Goal: Task Accomplishment & Management: Use online tool/utility

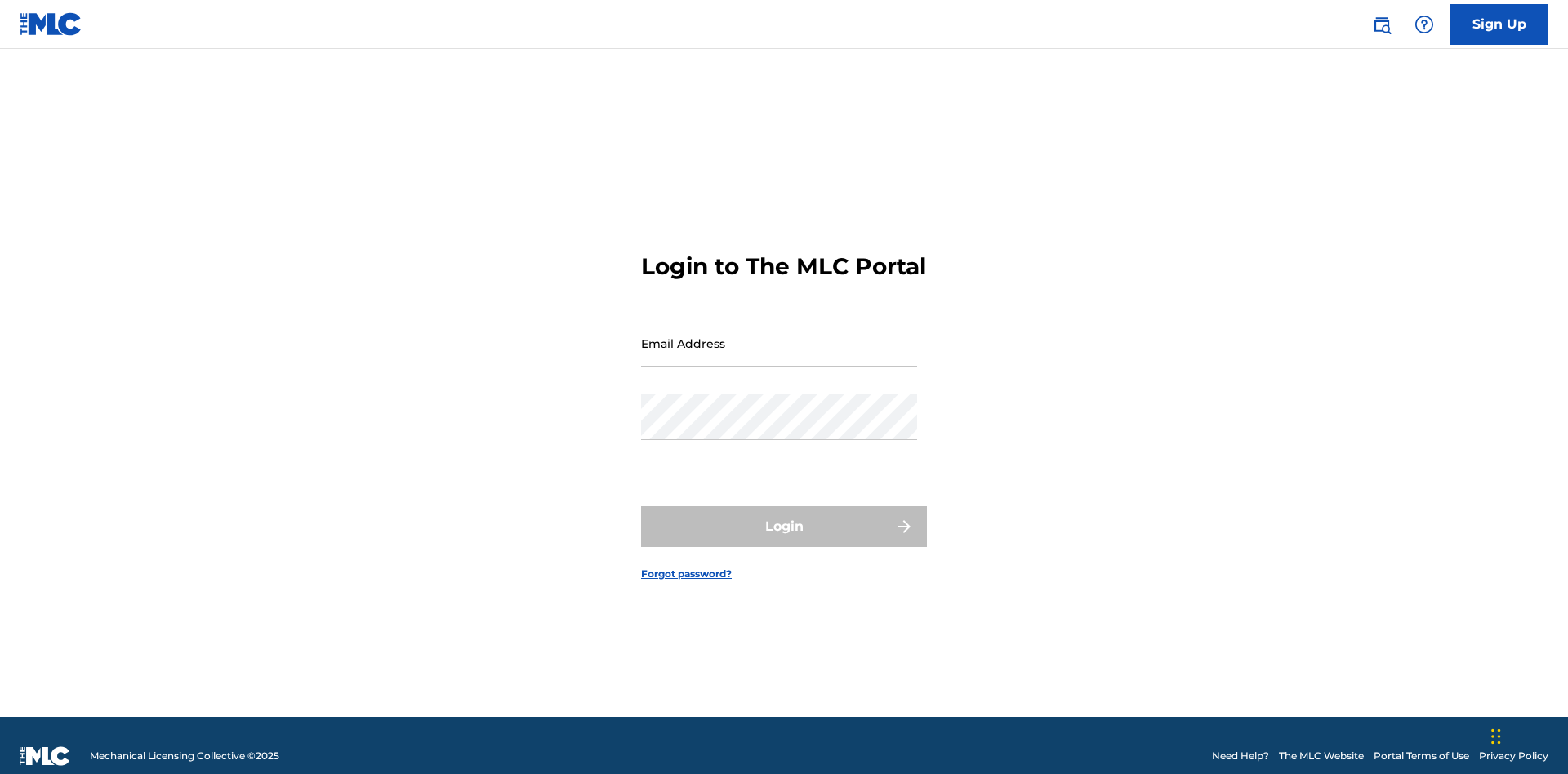
scroll to position [21, 0]
click at [780, 335] on input "Email Address" at bounding box center [780, 342] width 276 height 46
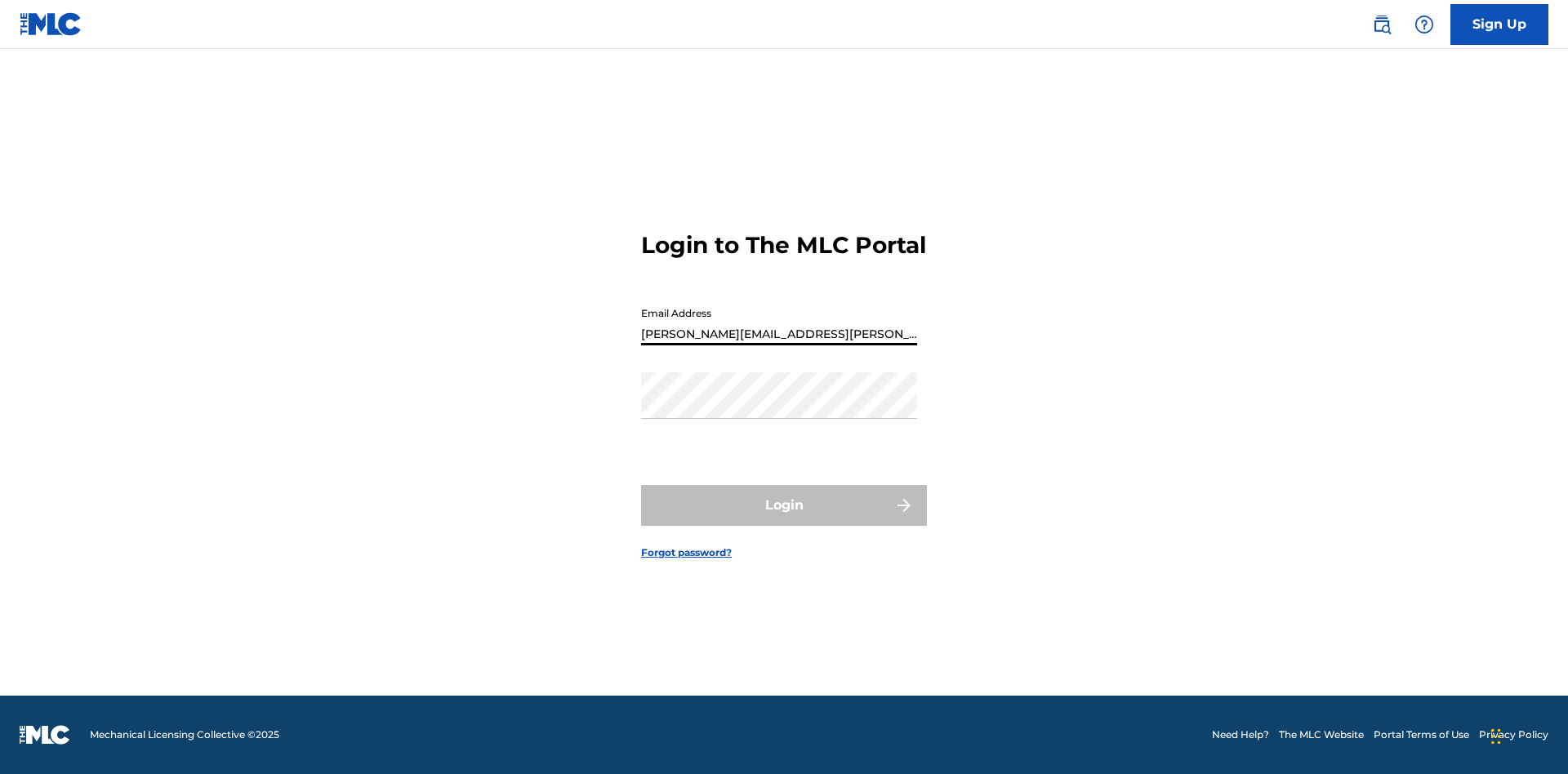
type input "[PERSON_NAME][EMAIL_ADDRESS][PERSON_NAME][DOMAIN_NAME]"
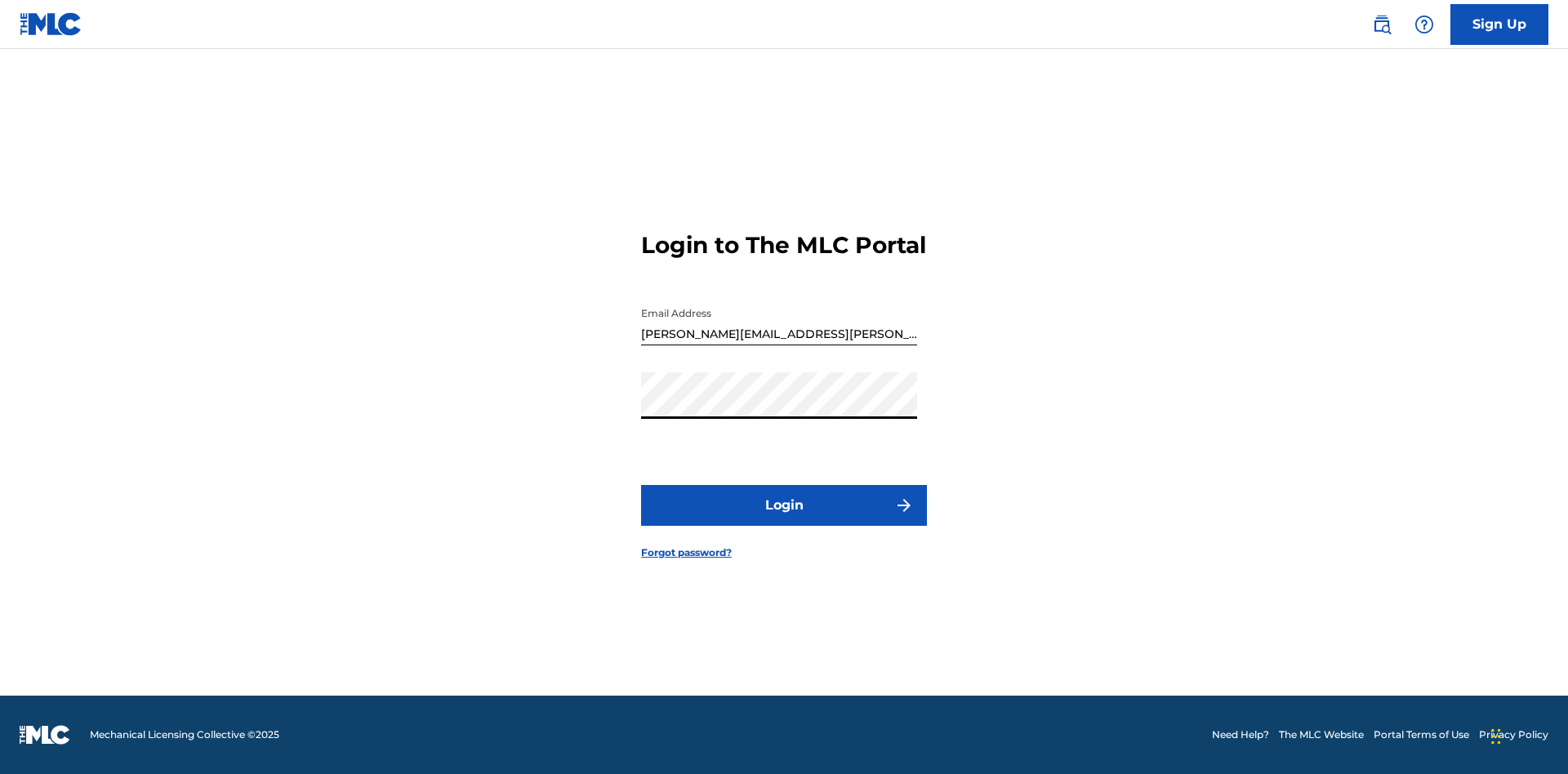
click at [784, 519] on button "Login" at bounding box center [784, 505] width 286 height 41
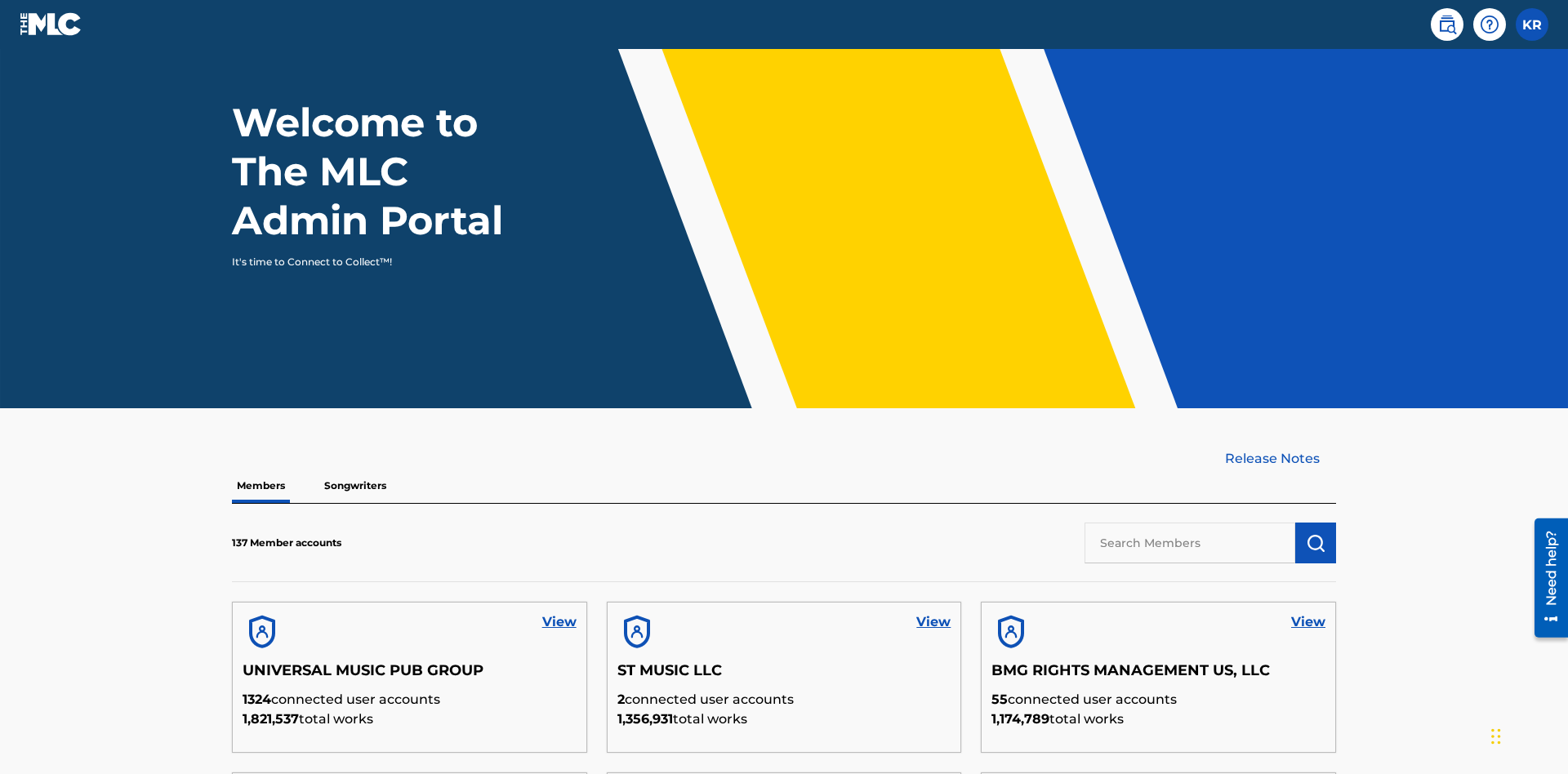
click at [1190, 522] on input "text" at bounding box center [1190, 542] width 211 height 41
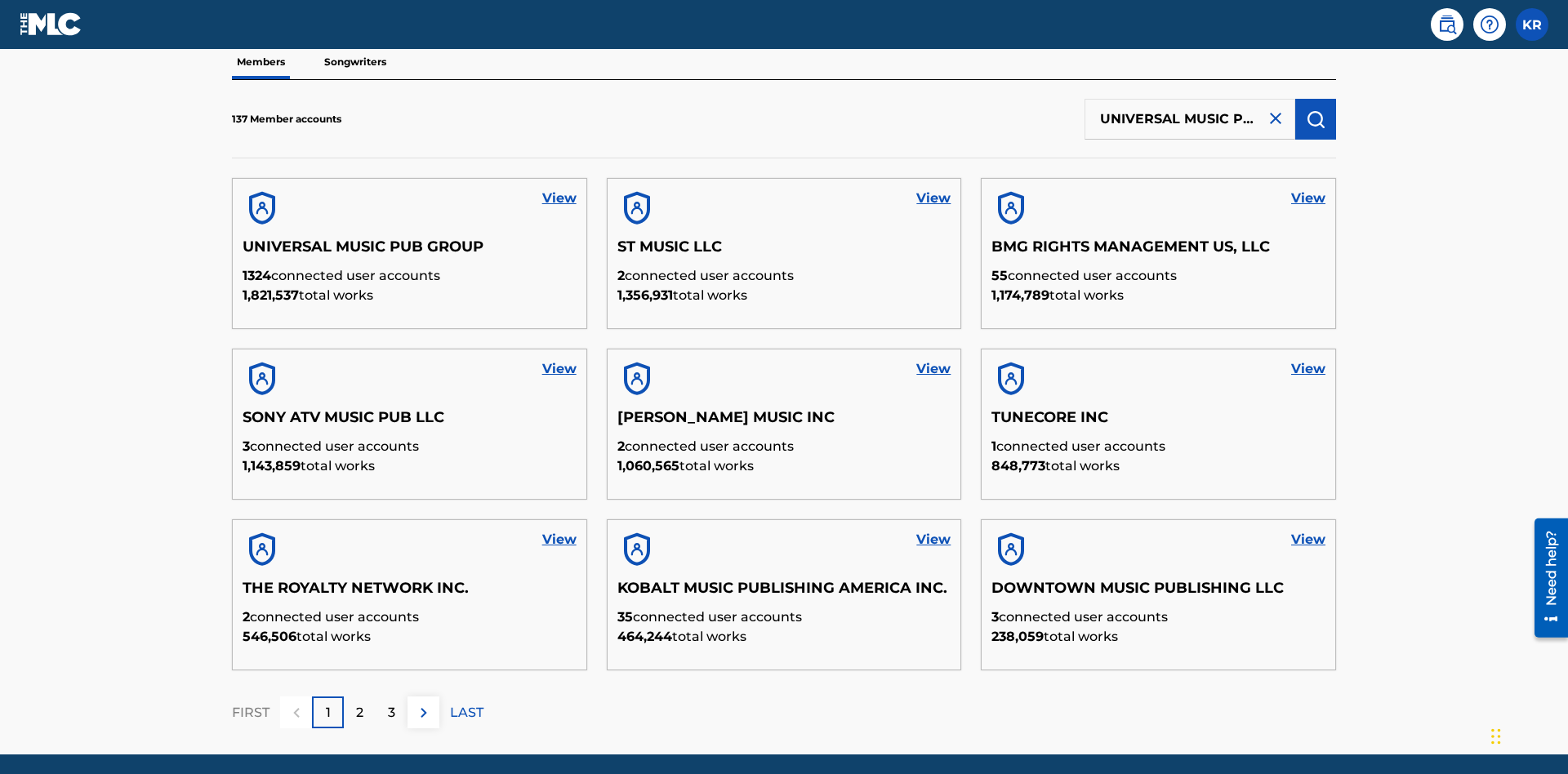
scroll to position [0, 52]
type input "UNIVERSAL MUSIC PUB GROUP"
click at [1316, 109] on img "submit" at bounding box center [1315, 119] width 19 height 19
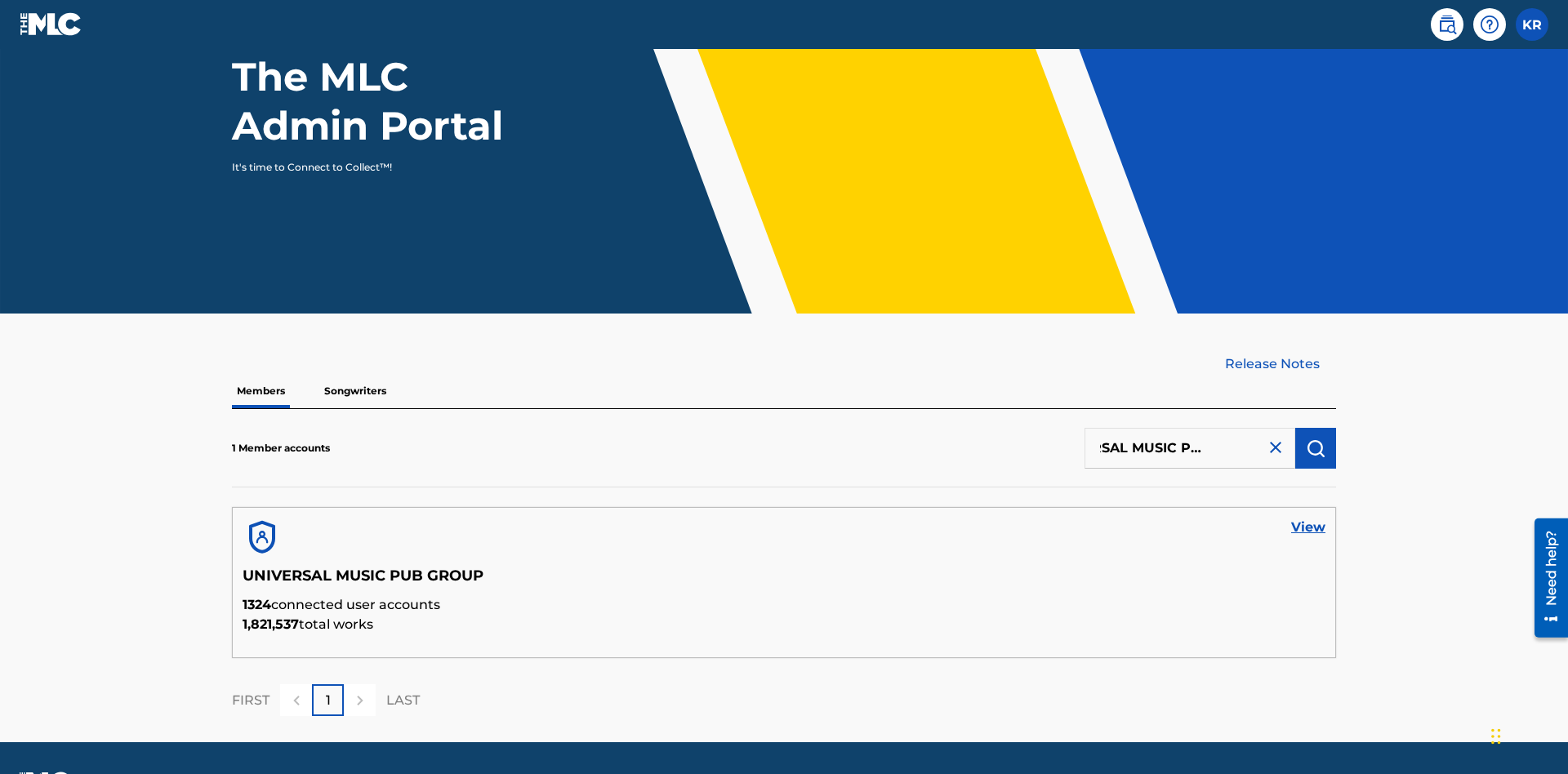
scroll to position [0, 0]
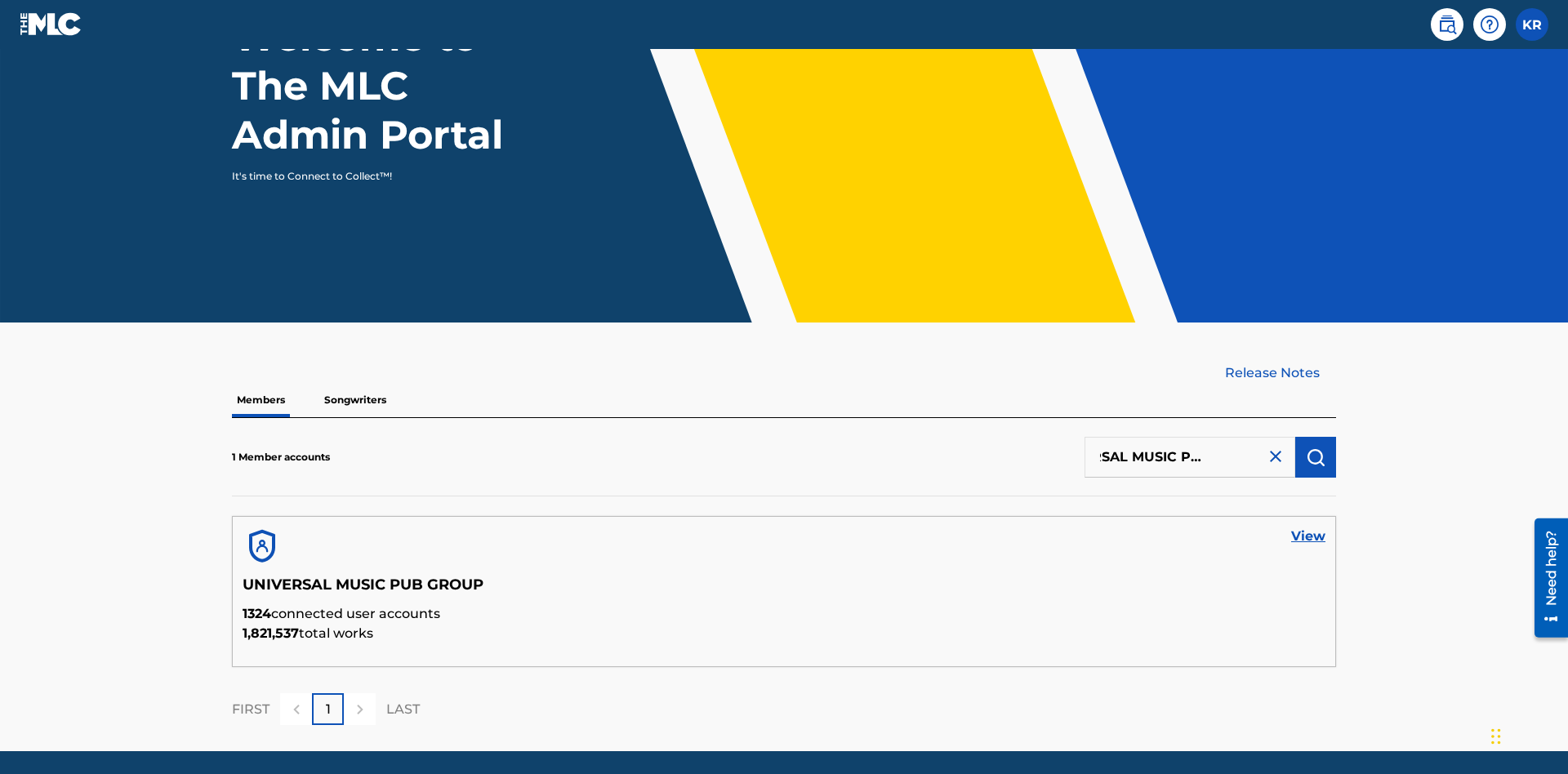
click at [1308, 527] on link "View" at bounding box center [1308, 536] width 34 height 19
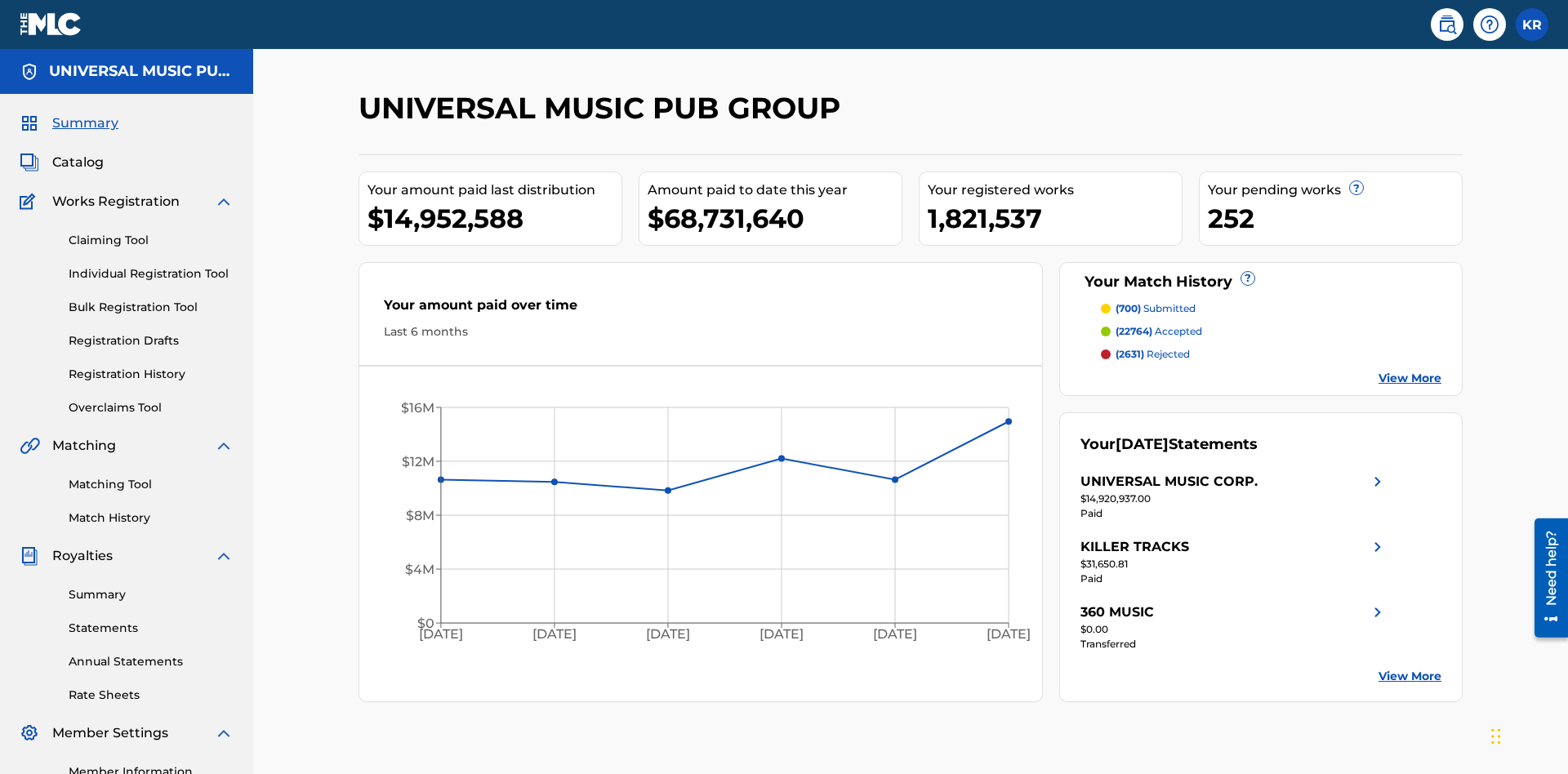
click at [151, 266] on link "Individual Registration Tool" at bounding box center [151, 274] width 165 height 17
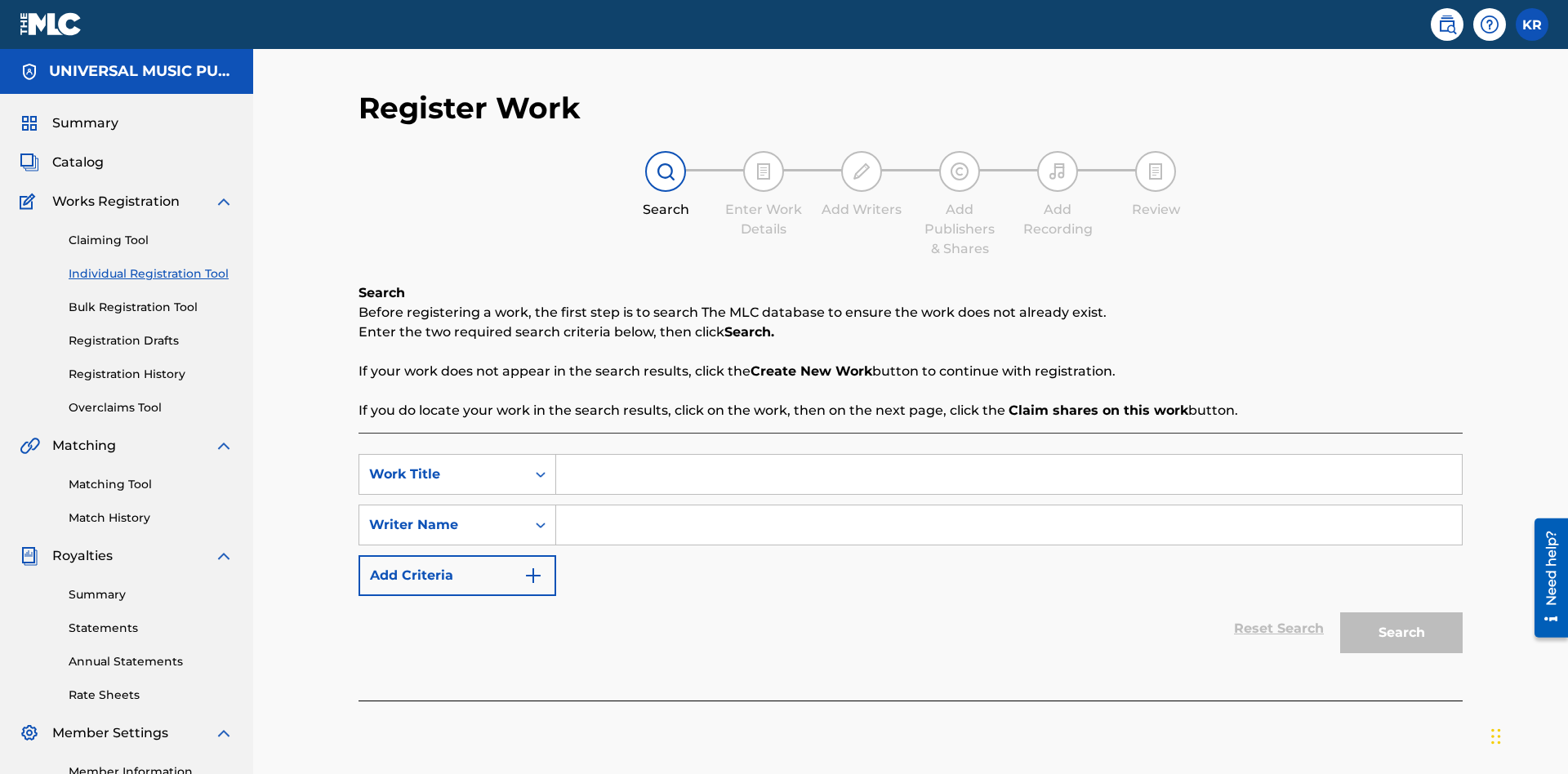
click at [1009, 455] on input "Search Form" at bounding box center [1009, 474] width 905 height 39
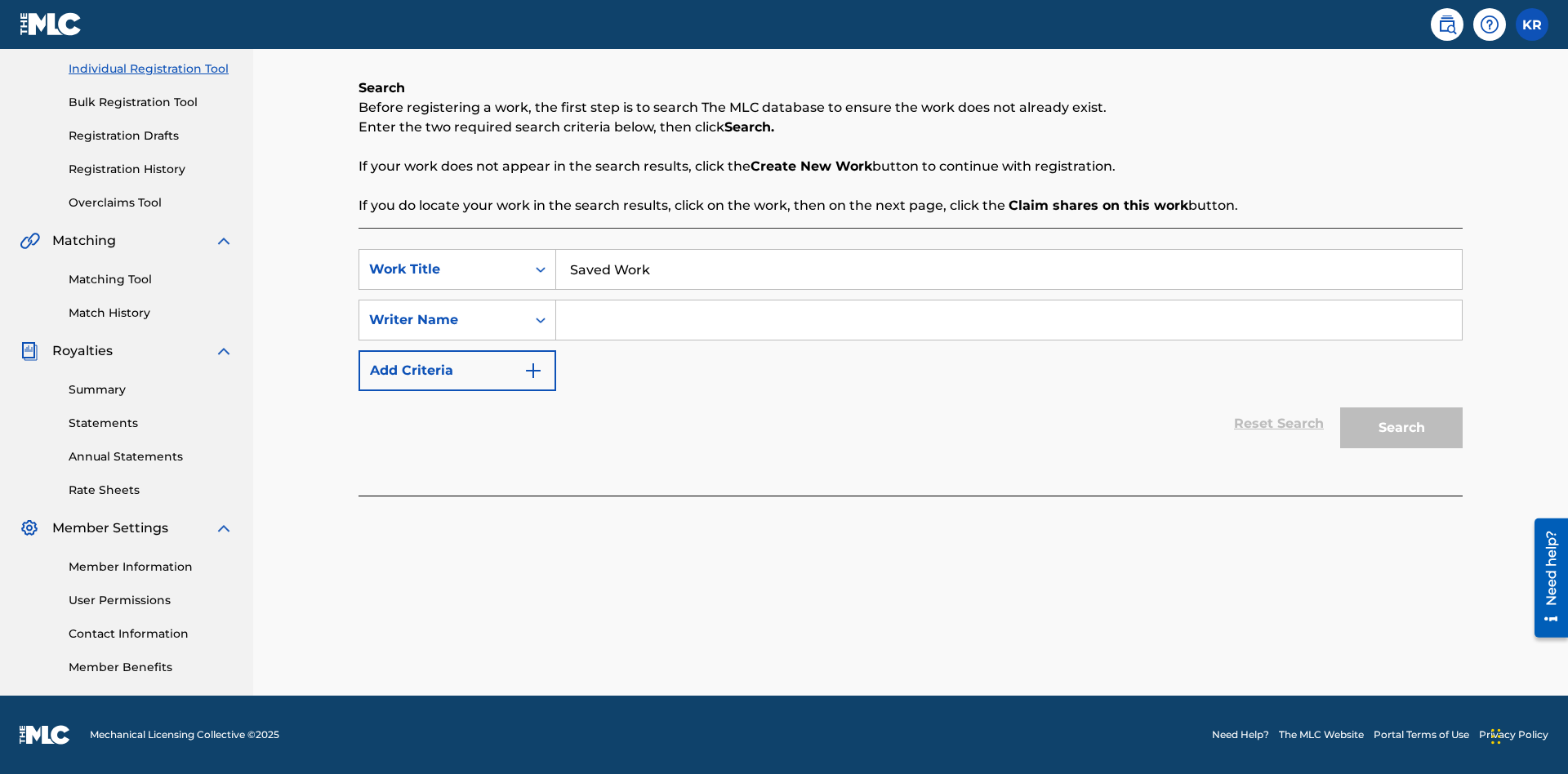
type input "Saved Work"
click at [1009, 320] on input "Search Form" at bounding box center [1009, 320] width 905 height 39
type input "Test Name"
click at [1402, 428] on button "Search" at bounding box center [1402, 427] width 122 height 41
